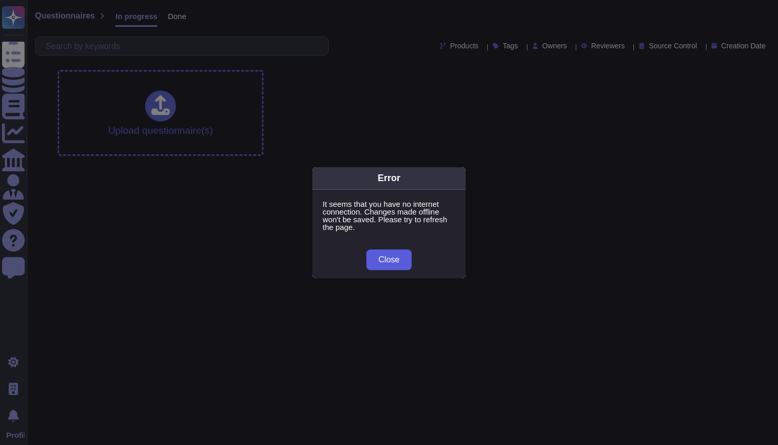
click at [389, 261] on span "Close" at bounding box center [388, 260] width 21 height 8
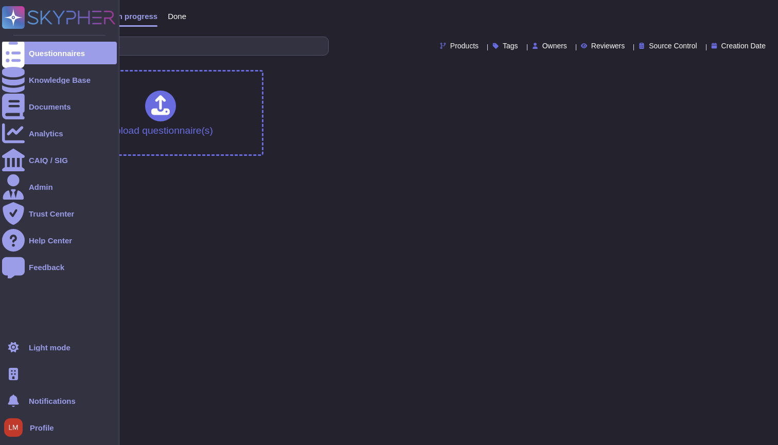
click at [53, 424] on span "Profile" at bounding box center [42, 428] width 24 height 8
